Goal: Find specific page/section: Find specific page/section

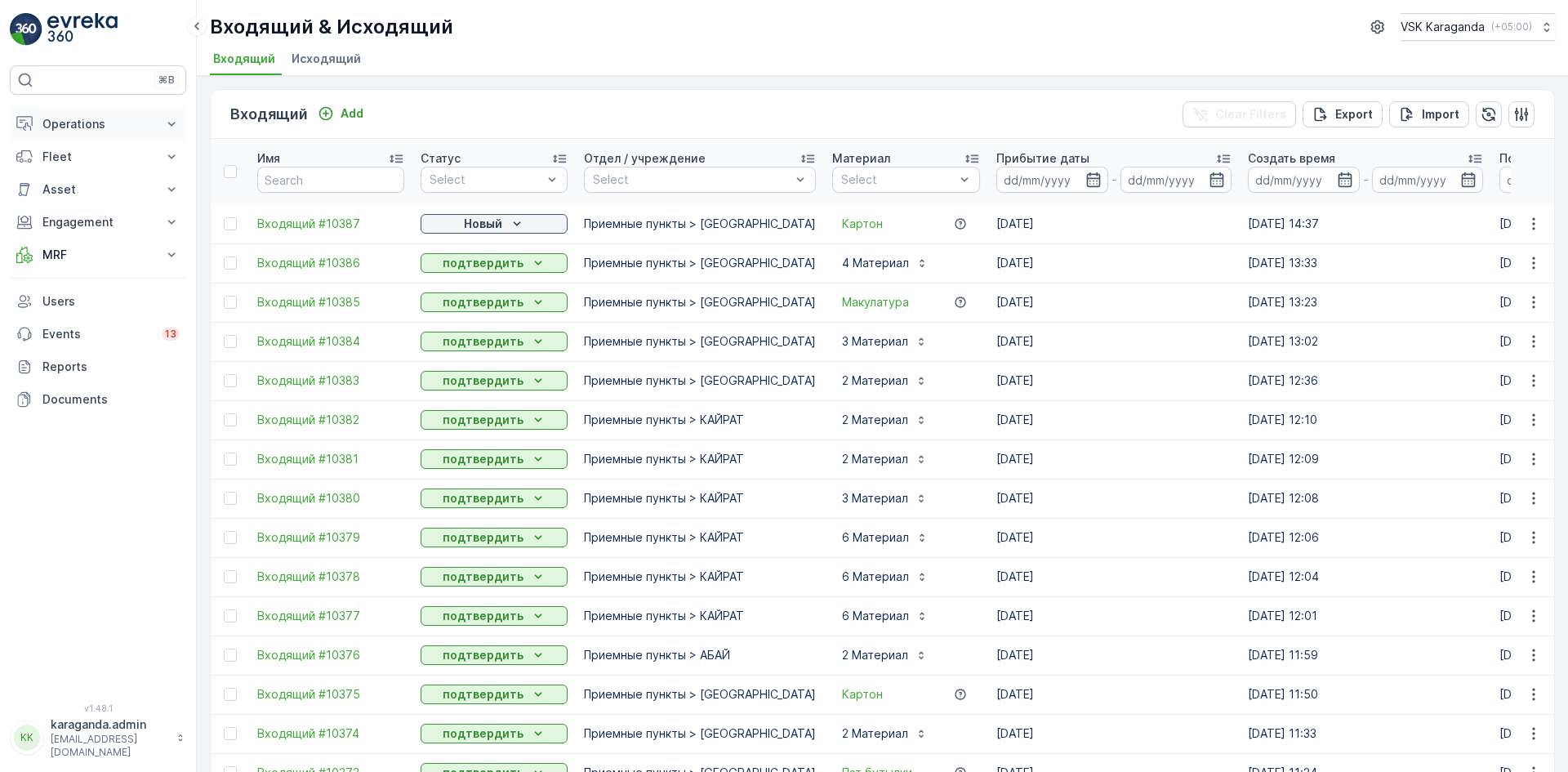
click at [83, 130] on p "Operations" at bounding box center [98, 124] width 111 height 16
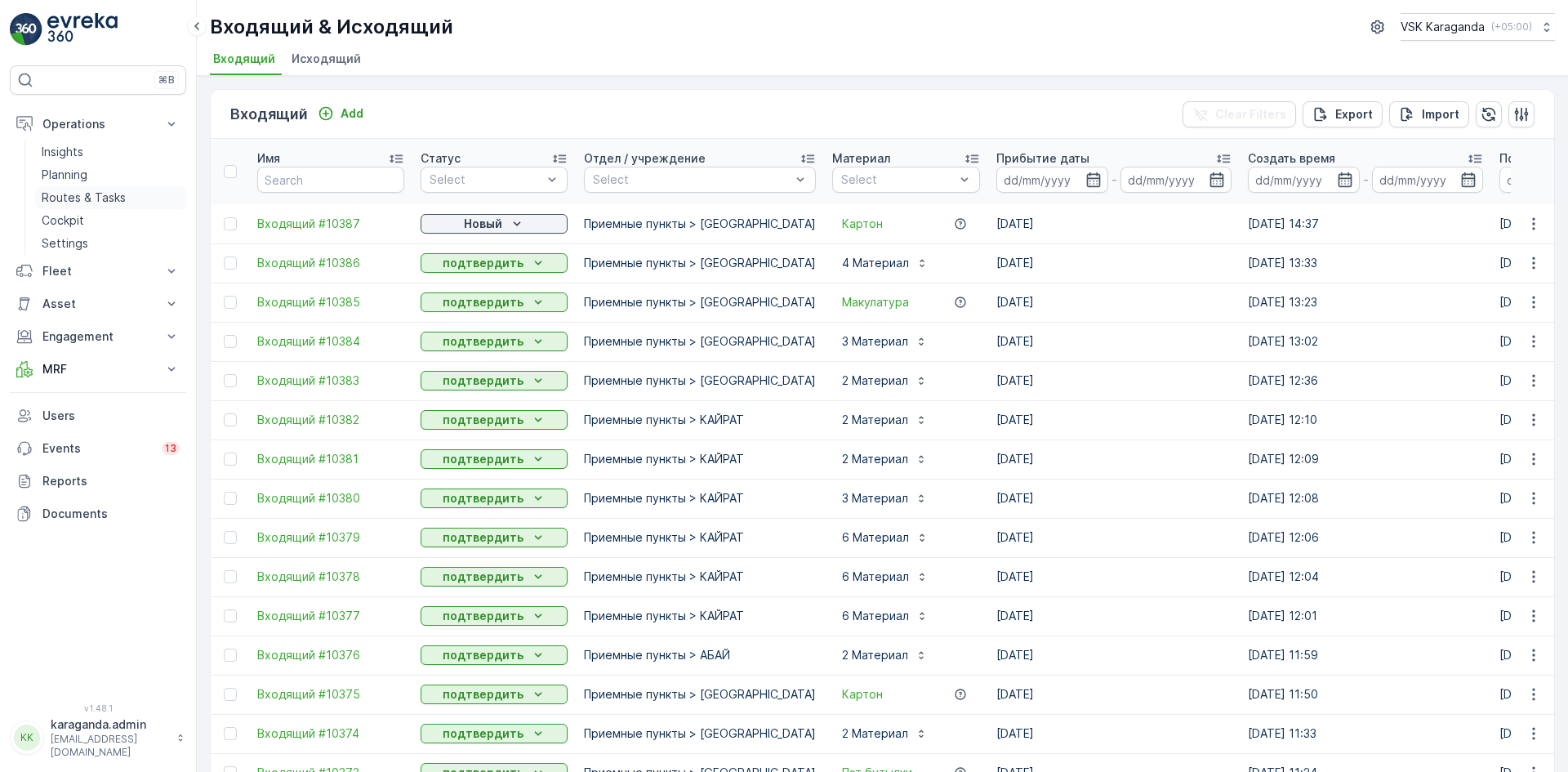
click at [115, 197] on p "Routes & Tasks" at bounding box center [84, 197] width 85 height 16
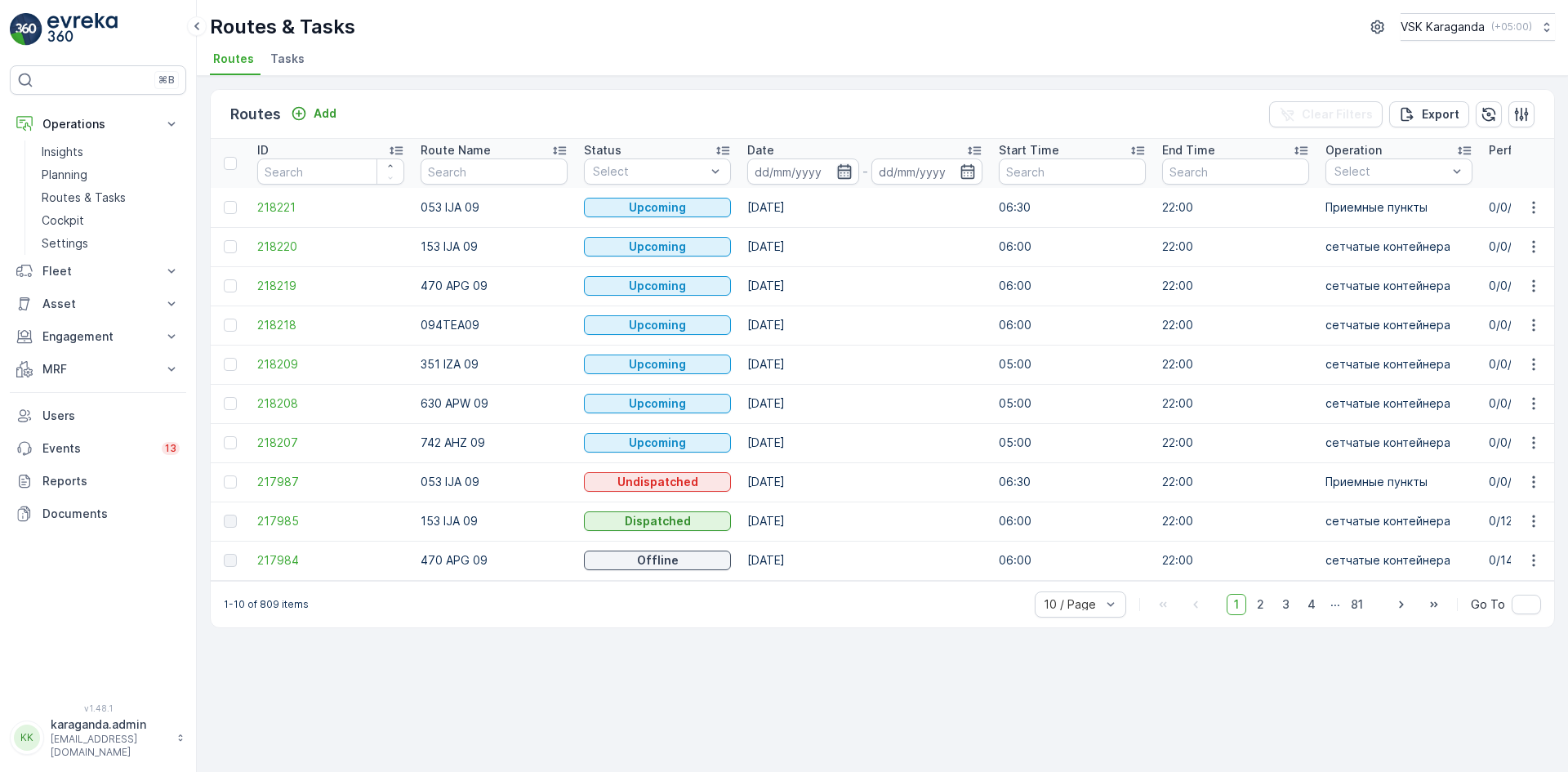
click at [847, 175] on icon "button" at bounding box center [844, 171] width 16 height 16
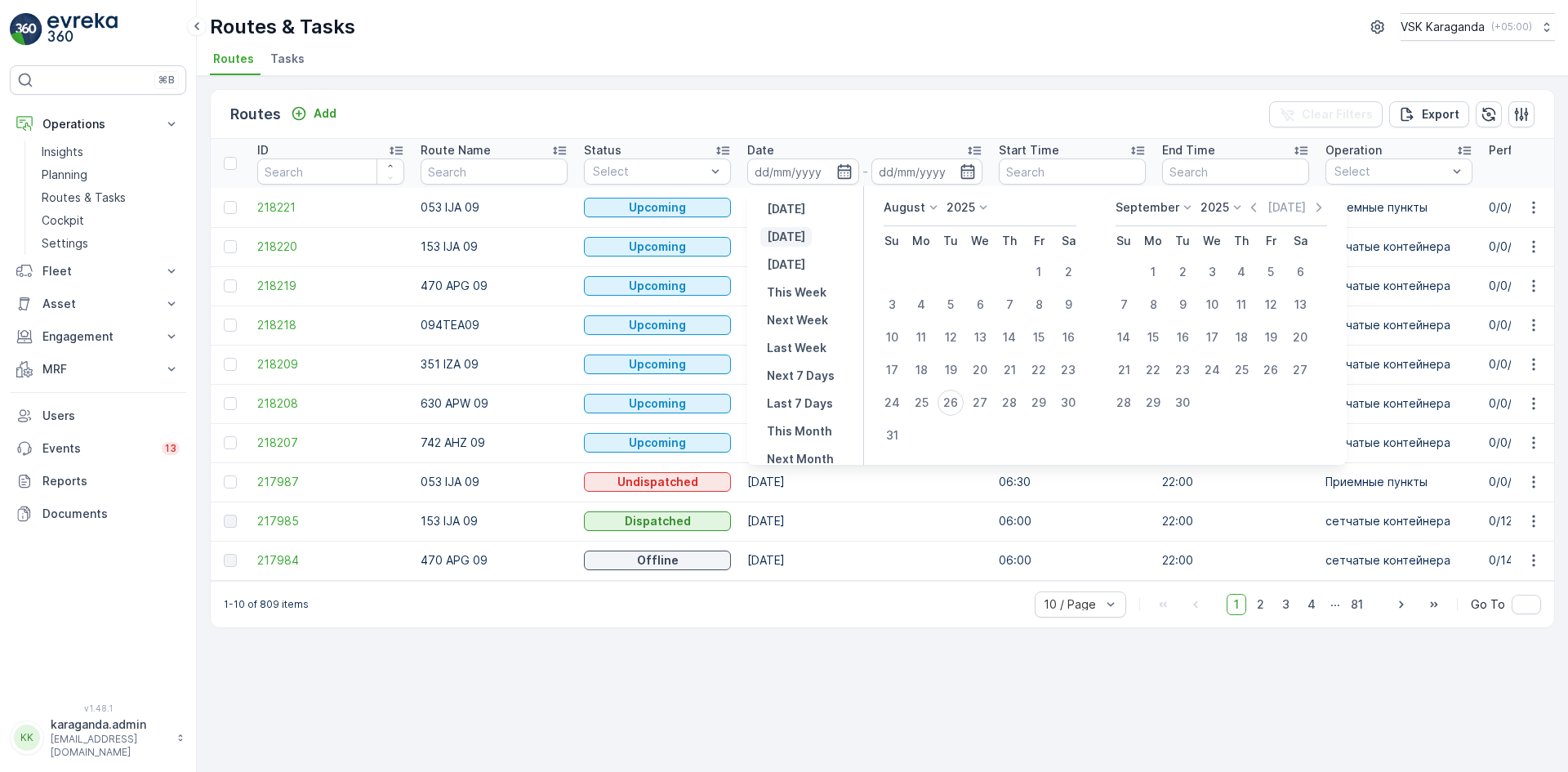
click at [800, 244] on p "[DATE]" at bounding box center [786, 237] width 38 height 16
type input "[DATE]"
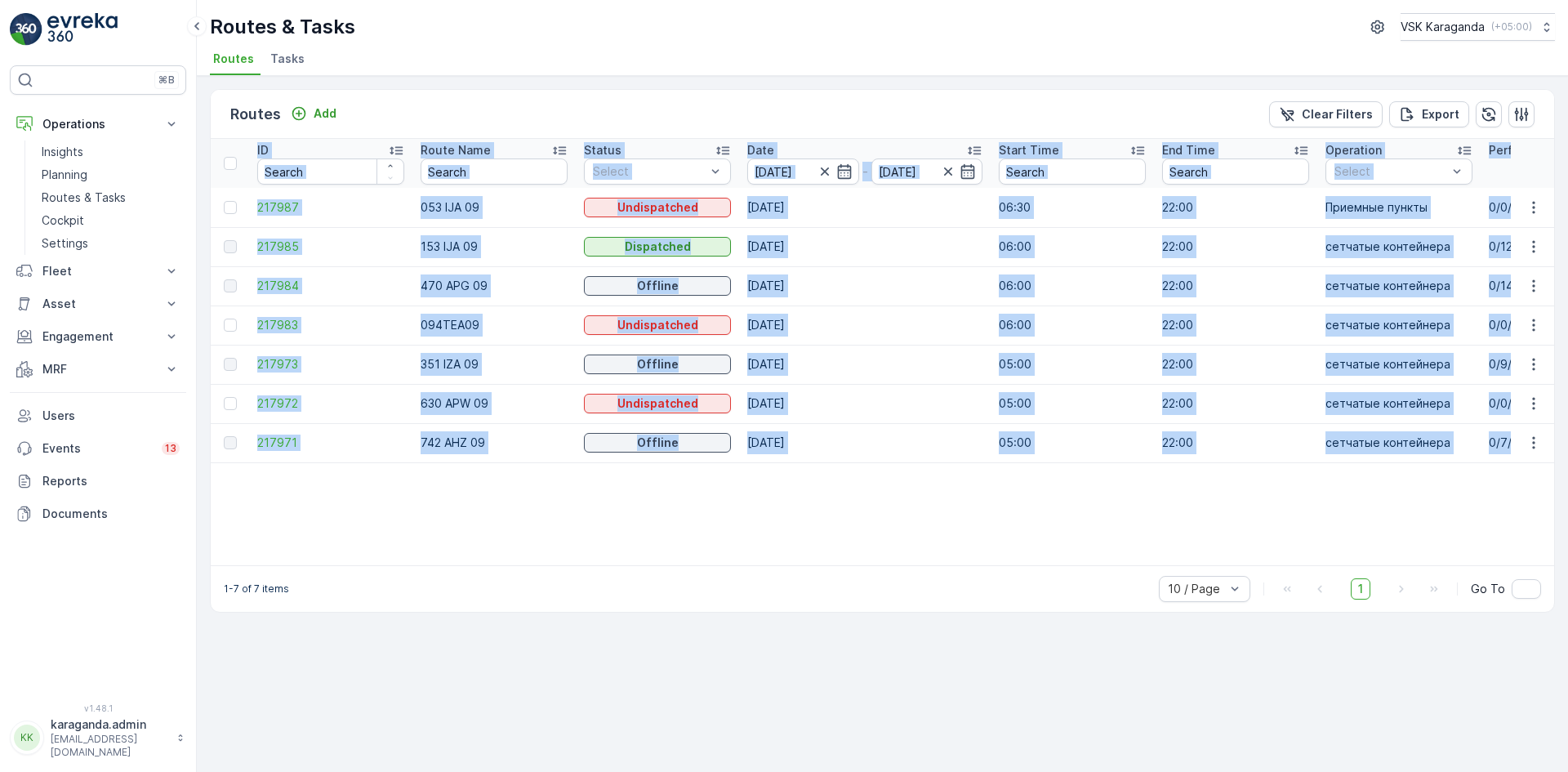
click at [407, 565] on div "ID Route Name Status Select Date [DATE] - [DATE] Start Time End Time Operation …" at bounding box center [882, 352] width 1343 height 426
